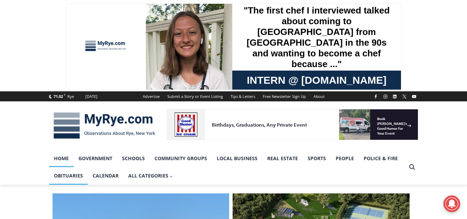
click at [60, 175] on link "Obituaries" at bounding box center [68, 175] width 39 height 17
